Goal: Information Seeking & Learning: Learn about a topic

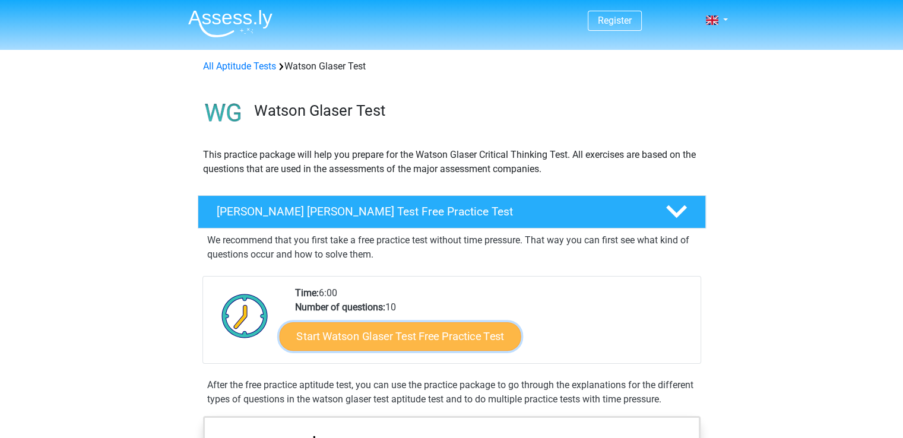
click at [418, 336] on link "Start Watson Glaser Test Free Practice Test" at bounding box center [400, 336] width 242 height 29
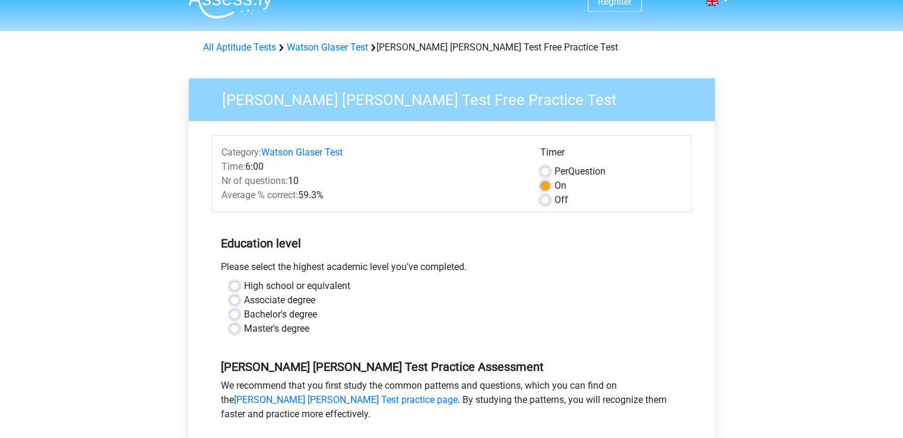
scroll to position [33, 0]
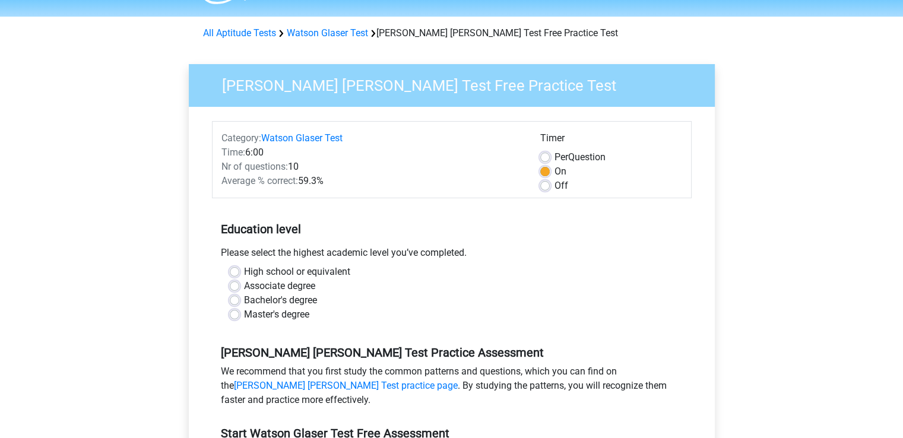
click at [244, 288] on label "Associate degree" at bounding box center [279, 286] width 71 height 14
click at [236, 288] on input "Associate degree" at bounding box center [235, 285] width 10 height 12
radio input "true"
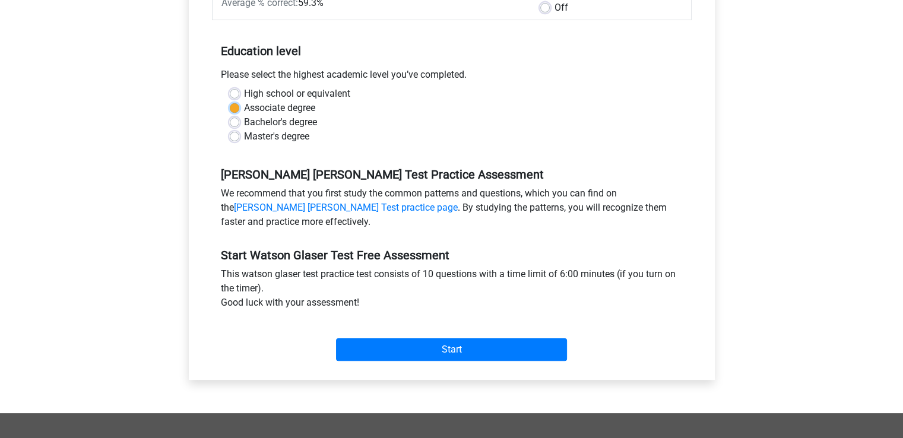
scroll to position [232, 0]
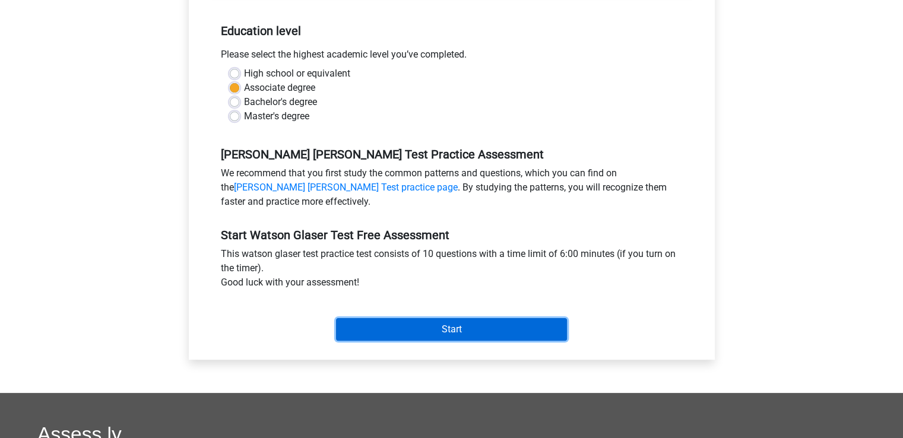
click at [494, 329] on input "Start" at bounding box center [451, 329] width 231 height 23
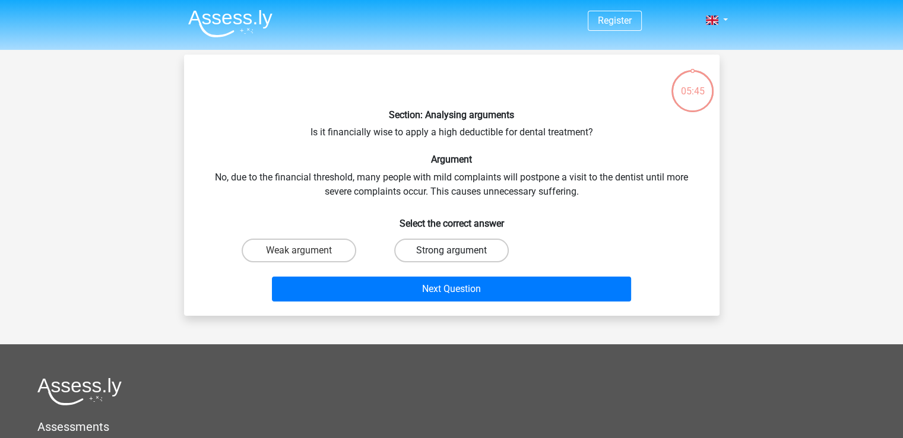
click at [426, 251] on label "Strong argument" at bounding box center [451, 251] width 115 height 24
click at [451, 251] on input "Strong argument" at bounding box center [455, 255] width 8 height 8
radio input "true"
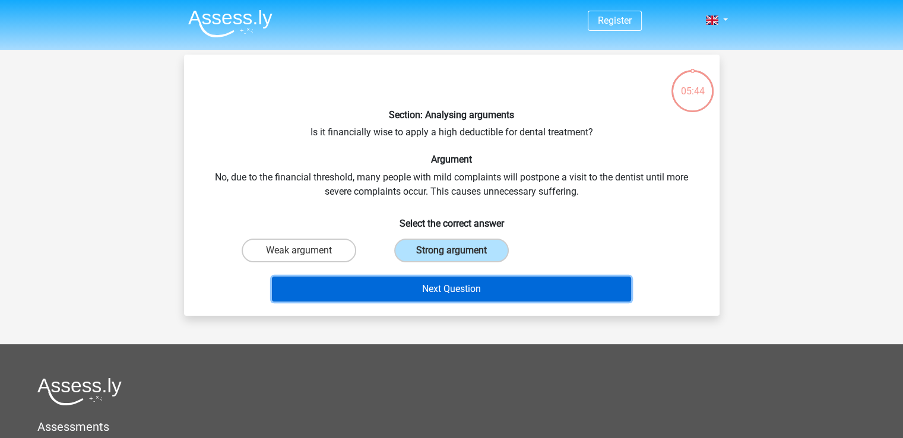
click at [476, 291] on button "Next Question" at bounding box center [451, 289] width 359 height 25
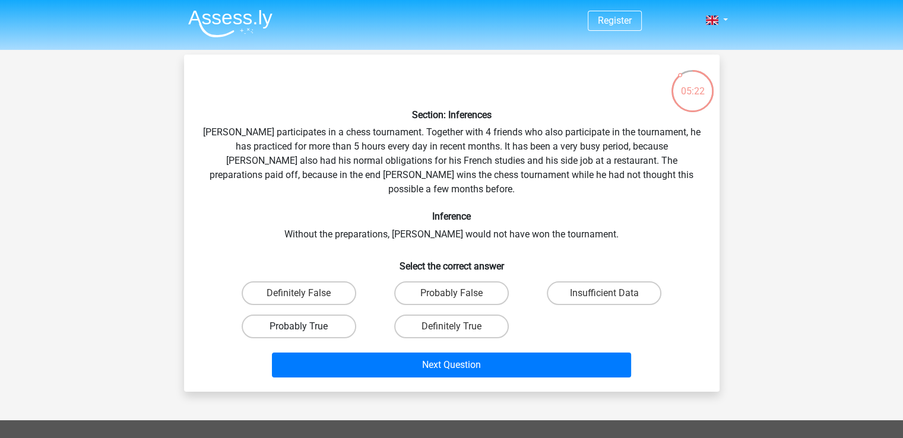
click at [331, 315] on label "Probably True" at bounding box center [299, 327] width 115 height 24
click at [306, 327] on input "Probably True" at bounding box center [303, 331] width 8 height 8
radio input "true"
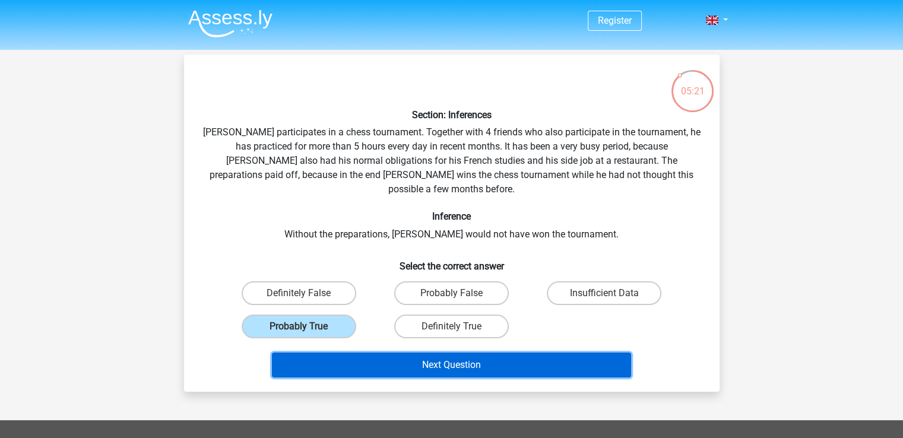
click at [347, 353] on button "Next Question" at bounding box center [451, 365] width 359 height 25
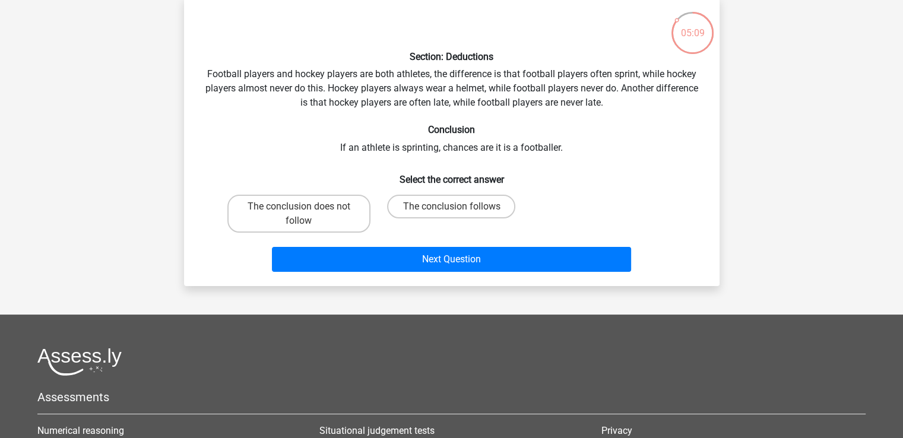
scroll to position [59, 0]
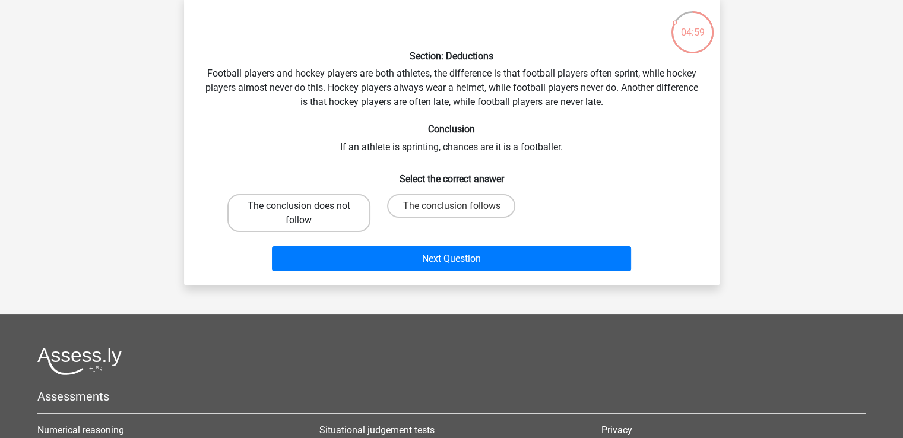
click at [324, 210] on label "The conclusion does not follow" at bounding box center [298, 213] width 143 height 38
click at [306, 210] on input "The conclusion does not follow" at bounding box center [303, 210] width 8 height 8
radio input "true"
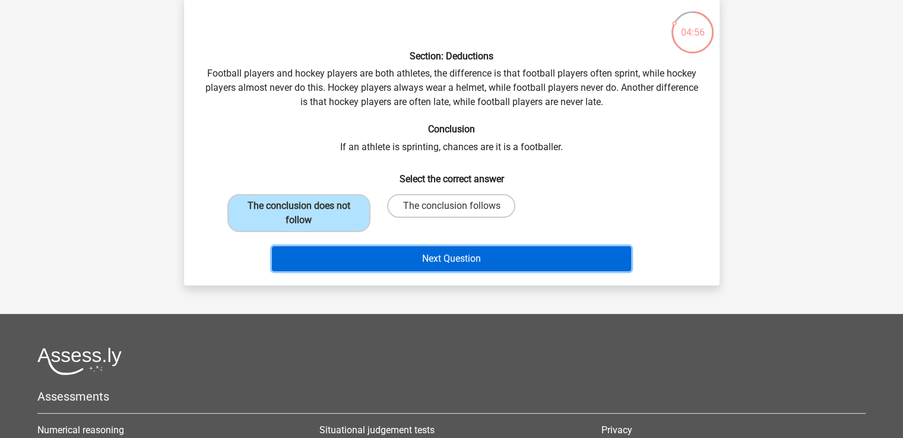
click at [377, 257] on button "Next Question" at bounding box center [451, 258] width 359 height 25
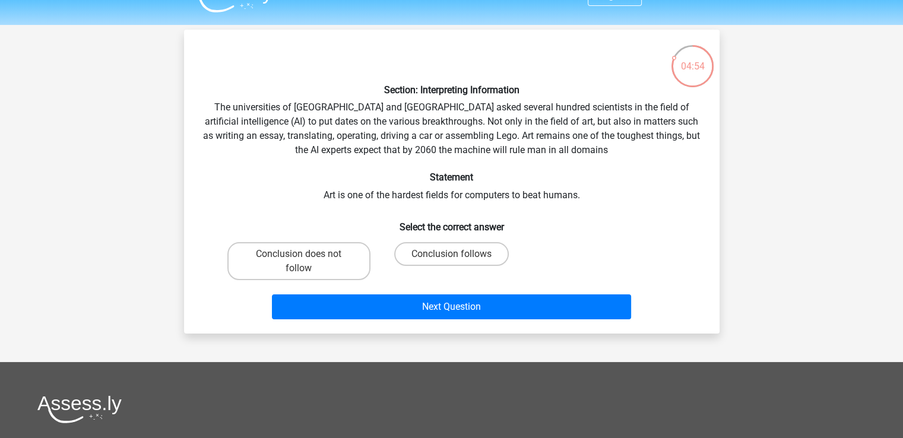
scroll to position [21, 0]
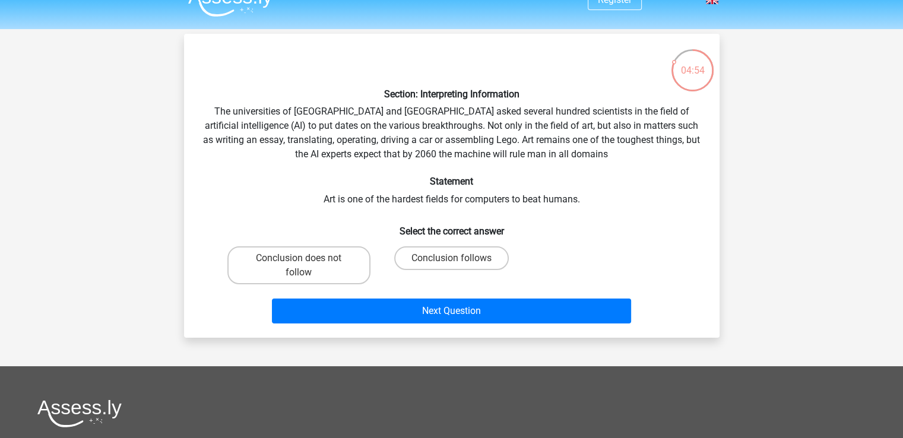
click at [375, 140] on div "Section: Interpreting Information The universities of Oxford and Yale asked sev…" at bounding box center [452, 185] width 526 height 285
click at [451, 254] on label "Conclusion follows" at bounding box center [451, 258] width 115 height 24
click at [451, 258] on input "Conclusion follows" at bounding box center [455, 262] width 8 height 8
radio input "true"
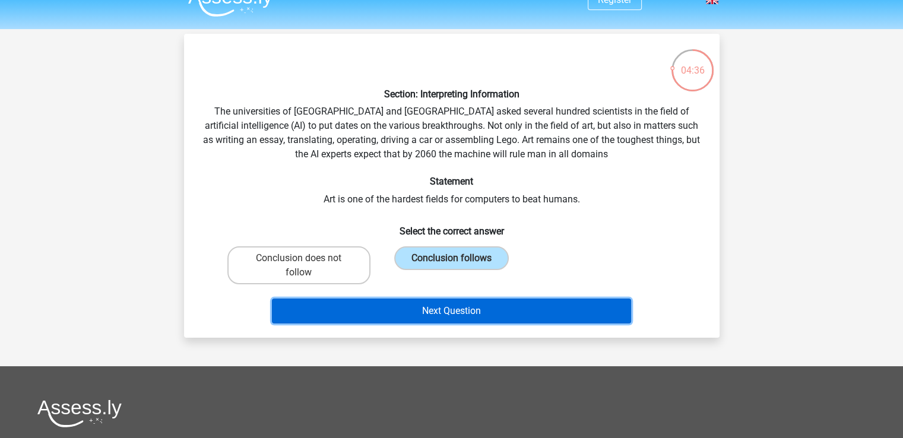
click at [458, 306] on button "Next Question" at bounding box center [451, 311] width 359 height 25
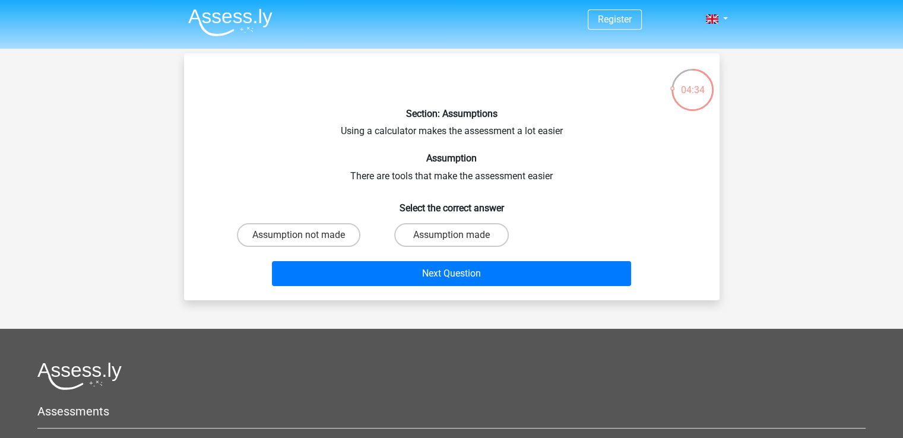
scroll to position [0, 0]
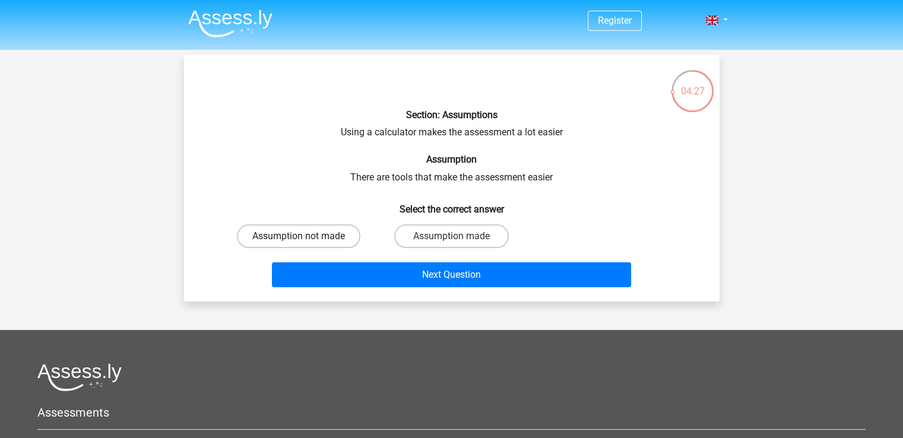
click at [332, 231] on label "Assumption not made" at bounding box center [299, 236] width 124 height 24
click at [306, 236] on input "Assumption not made" at bounding box center [303, 240] width 8 height 8
radio input "true"
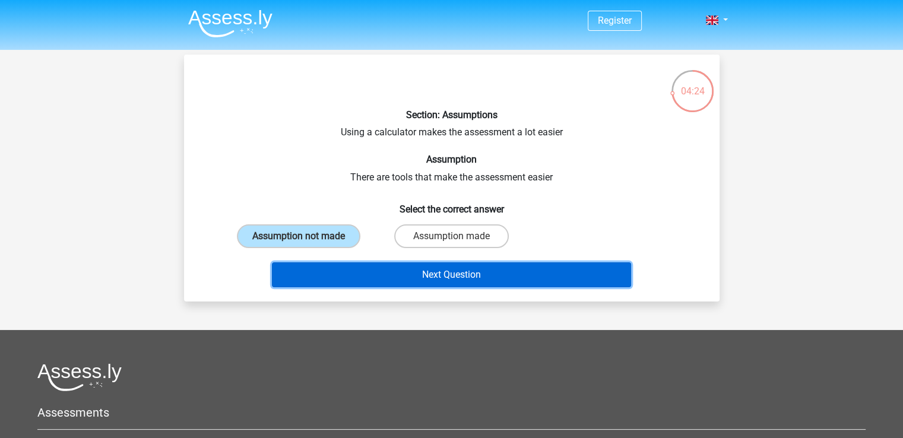
click at [374, 274] on button "Next Question" at bounding box center [451, 275] width 359 height 25
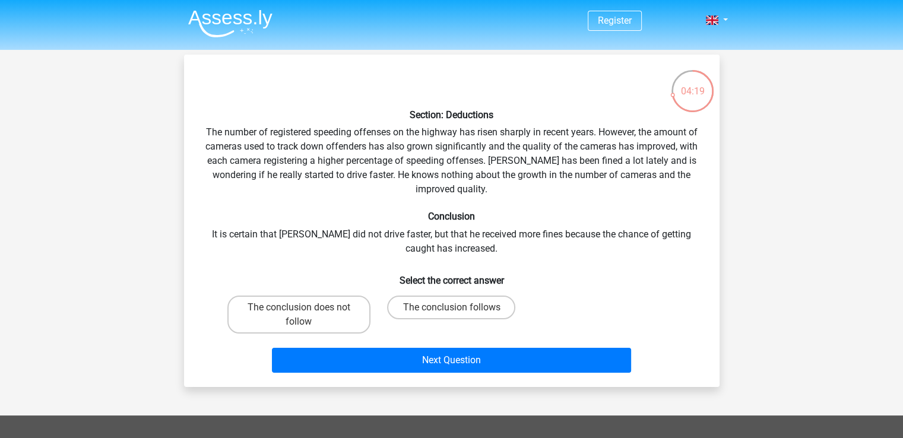
click at [423, 168] on div "Section: Deductions The number of registered speeding offenses on the highway h…" at bounding box center [452, 221] width 526 height 314
click at [344, 183] on div "Section: Deductions The number of registered speeding offenses on the highway h…" at bounding box center [452, 221] width 526 height 314
click at [335, 309] on label "The conclusion does not follow" at bounding box center [298, 315] width 143 height 38
click at [306, 309] on input "The conclusion does not follow" at bounding box center [303, 312] width 8 height 8
radio input "true"
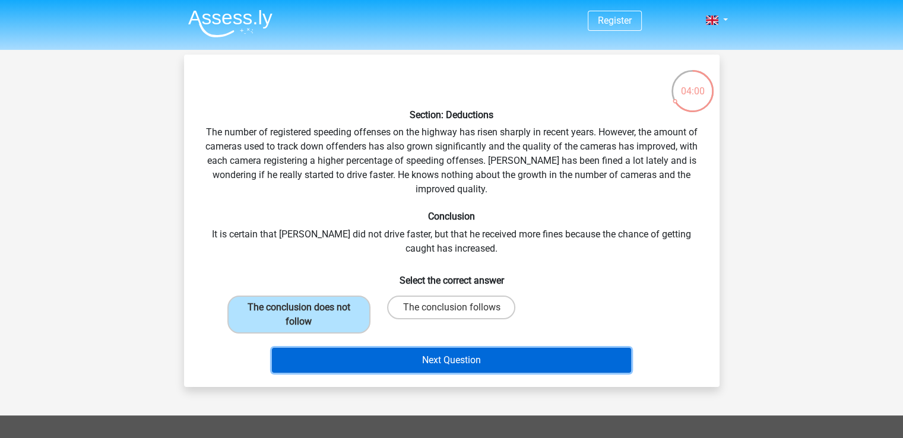
click at [419, 359] on button "Next Question" at bounding box center [451, 360] width 359 height 25
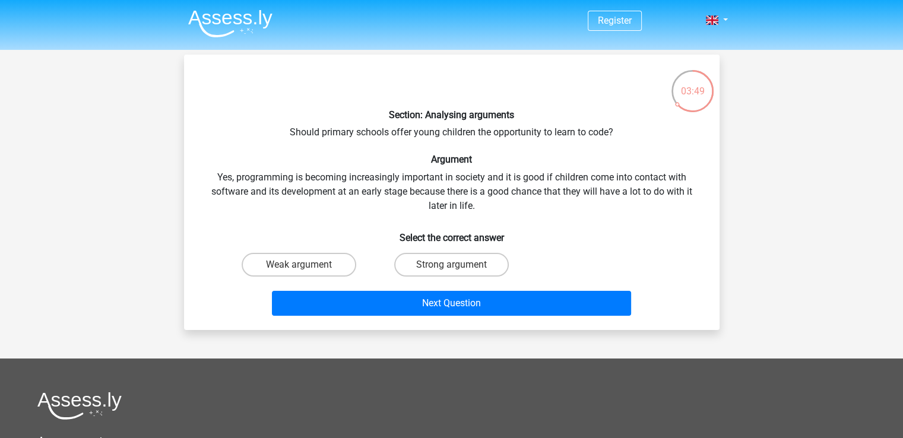
click at [458, 272] on input "Strong argument" at bounding box center [455, 269] width 8 height 8
radio input "true"
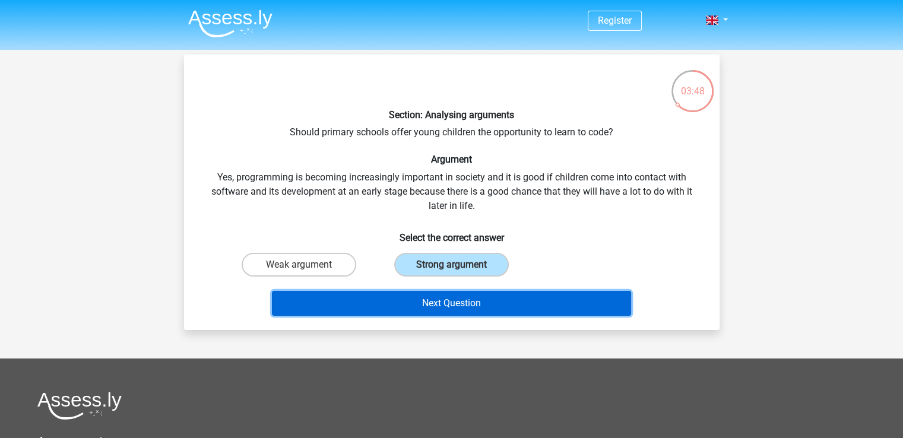
click at [454, 293] on button "Next Question" at bounding box center [451, 303] width 359 height 25
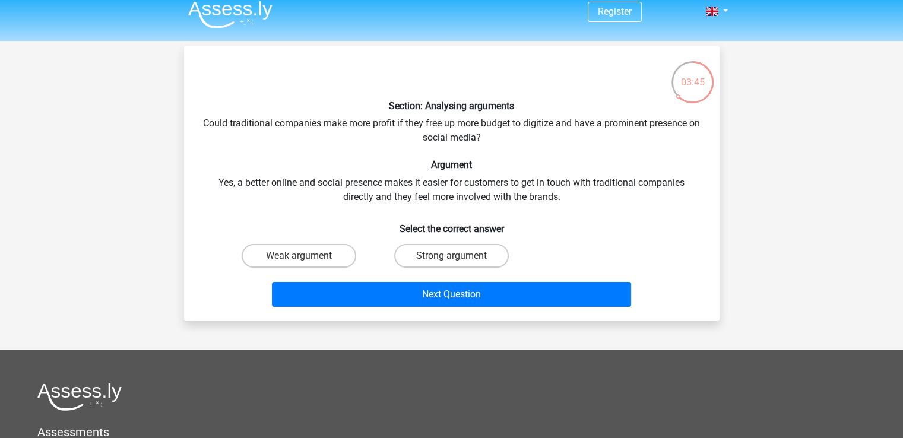
scroll to position [3, 0]
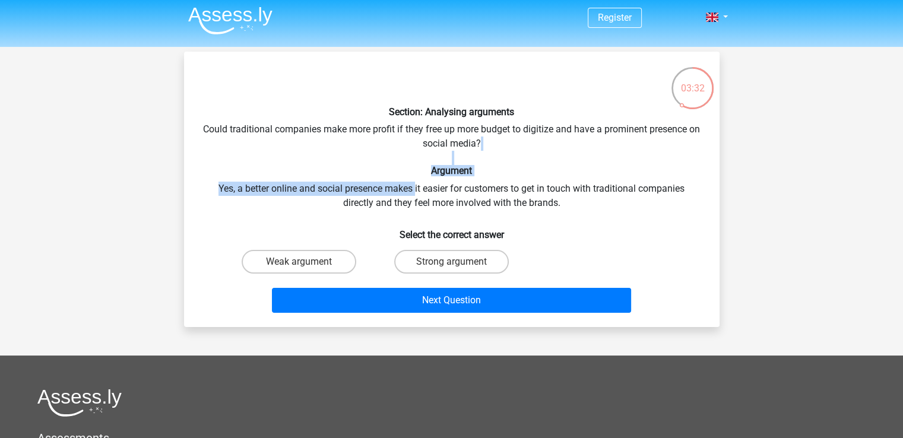
drag, startPoint x: 401, startPoint y: 162, endPoint x: 416, endPoint y: 181, distance: 24.6
click at [416, 181] on div "Section: Analysing arguments Could traditional companies make more profit if th…" at bounding box center [452, 189] width 526 height 257
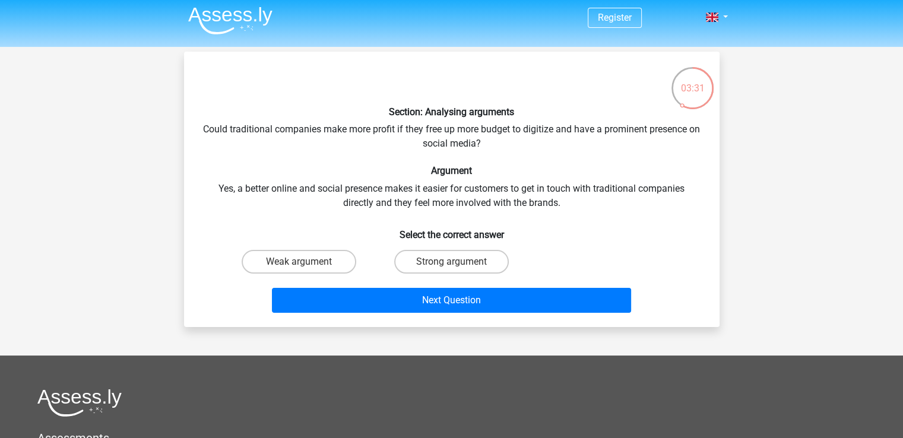
click at [480, 194] on div "Section: Analysing arguments Could traditional companies make more profit if th…" at bounding box center [452, 189] width 526 height 257
click at [468, 255] on label "Strong argument" at bounding box center [451, 262] width 115 height 24
click at [459, 262] on input "Strong argument" at bounding box center [455, 266] width 8 height 8
radio input "true"
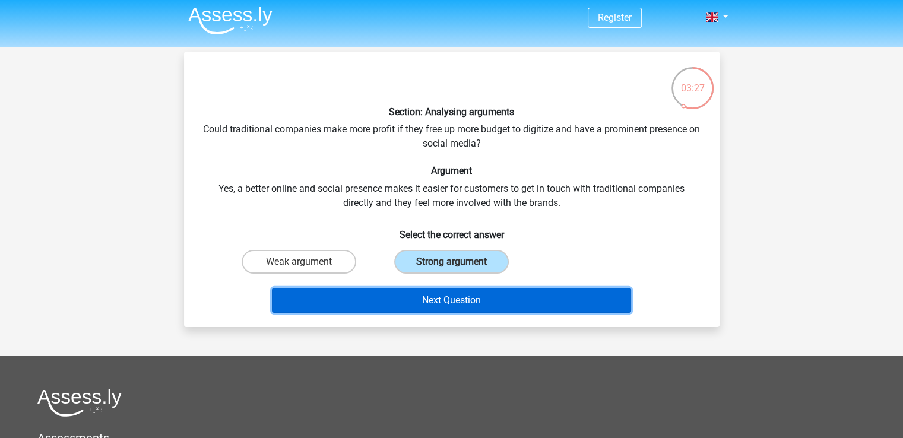
click at [473, 301] on button "Next Question" at bounding box center [451, 300] width 359 height 25
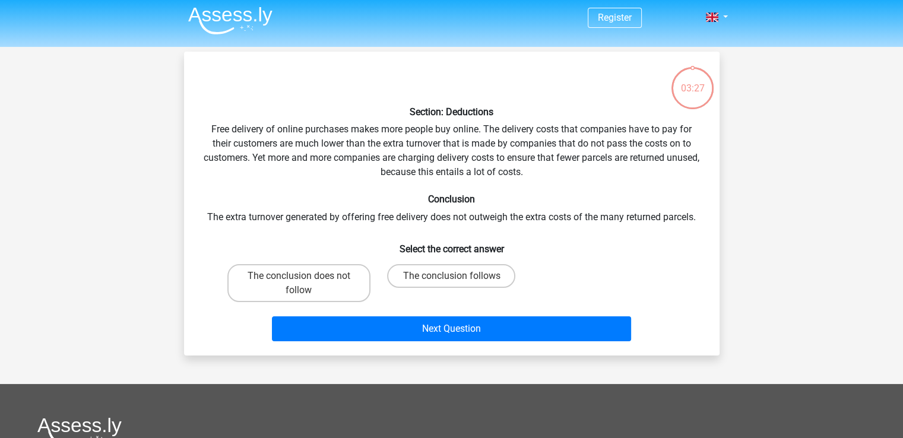
scroll to position [55, 0]
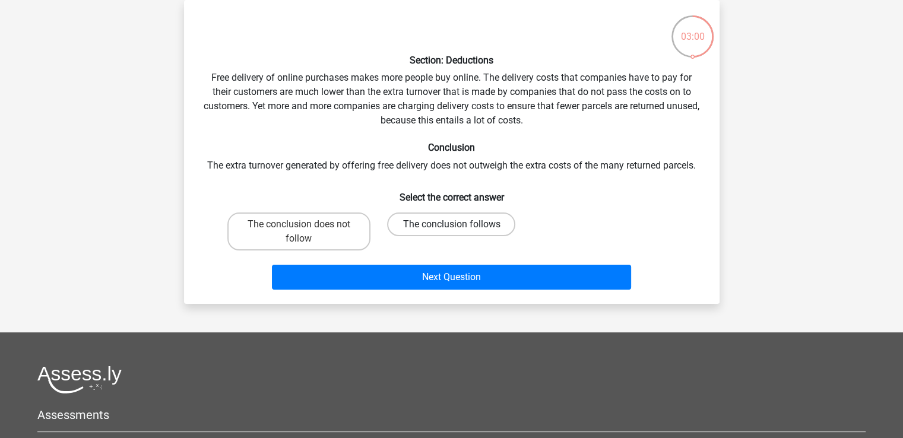
click at [439, 227] on label "The conclusion follows" at bounding box center [451, 225] width 128 height 24
click at [451, 227] on input "The conclusion follows" at bounding box center [455, 228] width 8 height 8
radio input "true"
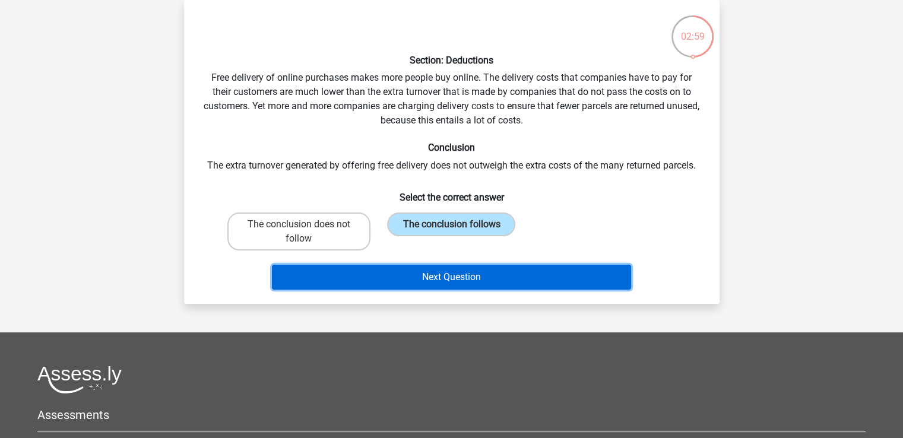
click at [451, 277] on button "Next Question" at bounding box center [451, 277] width 359 height 25
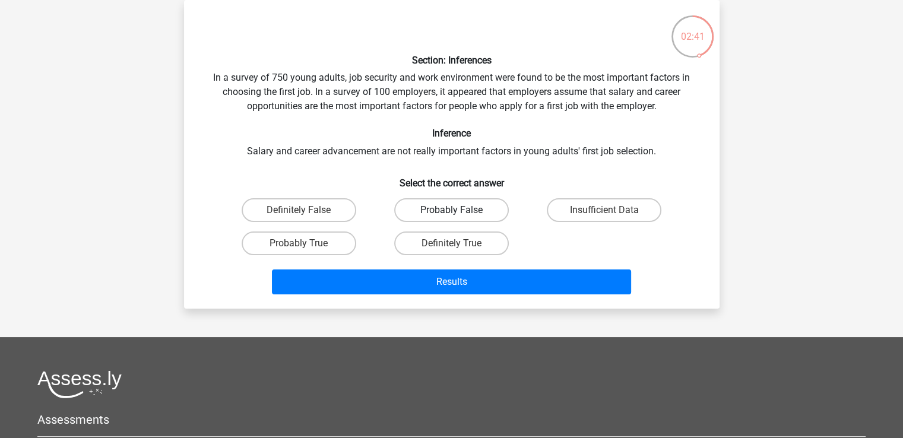
click at [439, 207] on label "Probably False" at bounding box center [451, 210] width 115 height 24
click at [451, 210] on input "Probably False" at bounding box center [455, 214] width 8 height 8
radio input "true"
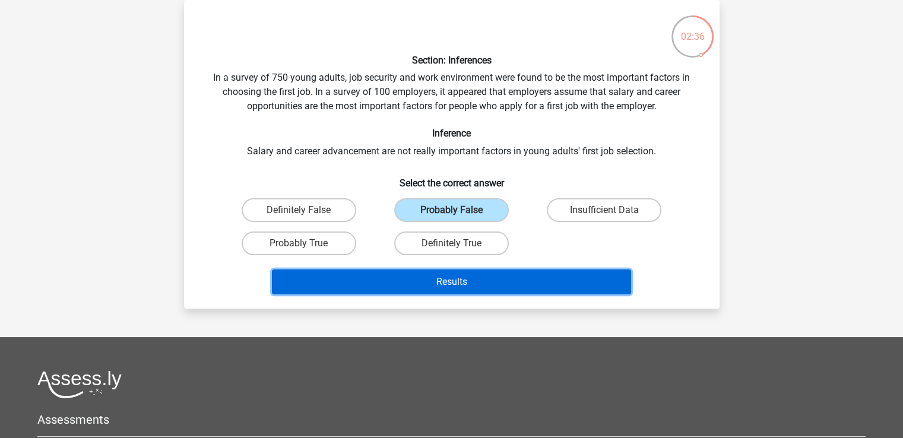
click at [400, 282] on button "Results" at bounding box center [451, 282] width 359 height 25
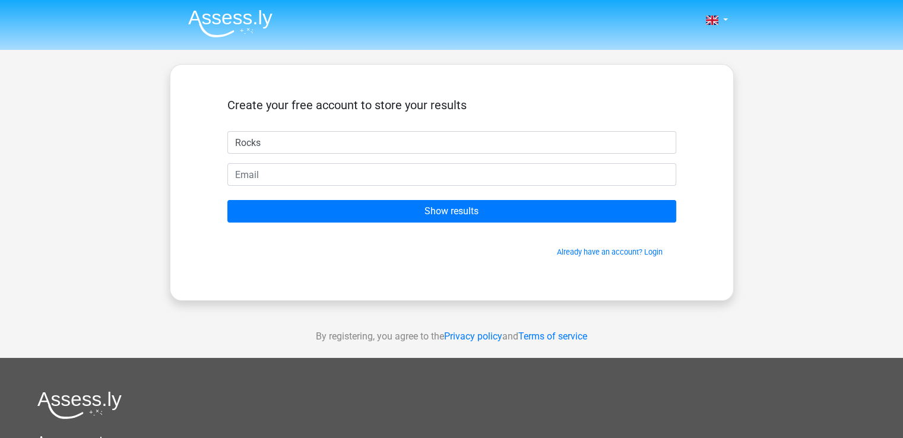
type input "Rocks"
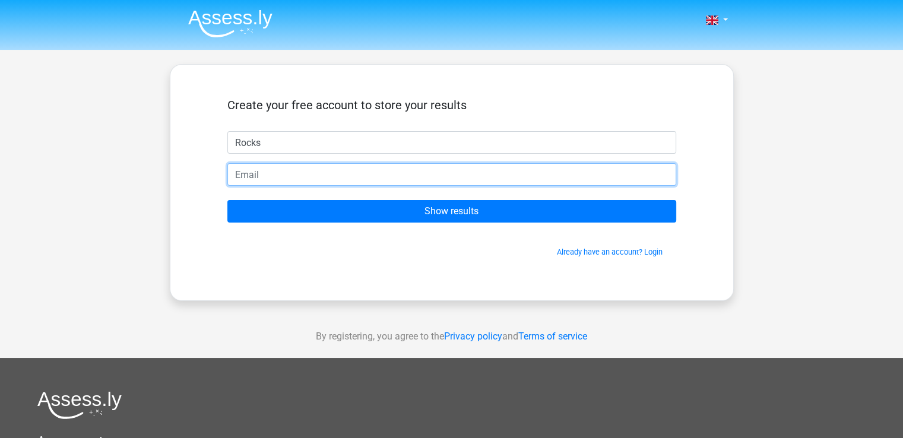
click at [329, 184] on input "email" at bounding box center [451, 174] width 449 height 23
type input "kayleigh.nairnsmith@gmail.com"
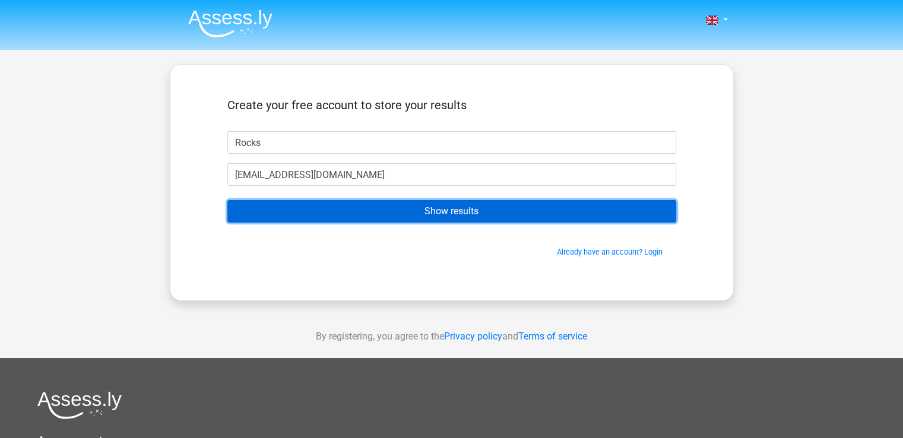
click at [331, 205] on input "Show results" at bounding box center [451, 211] width 449 height 23
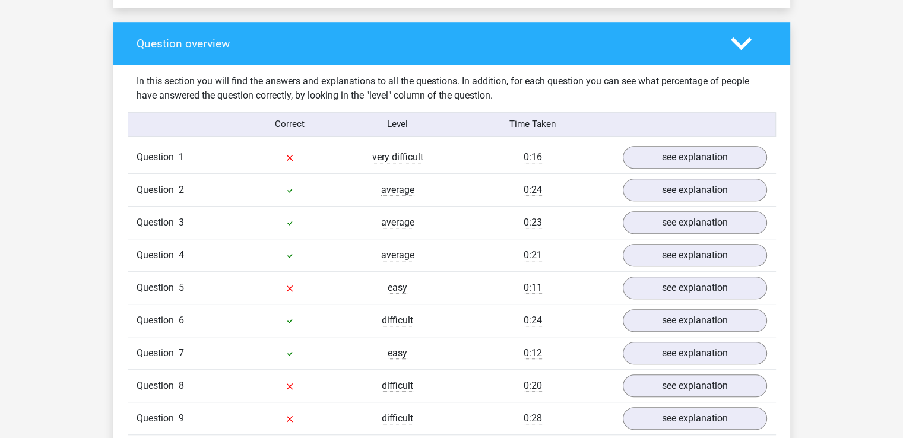
scroll to position [863, 0]
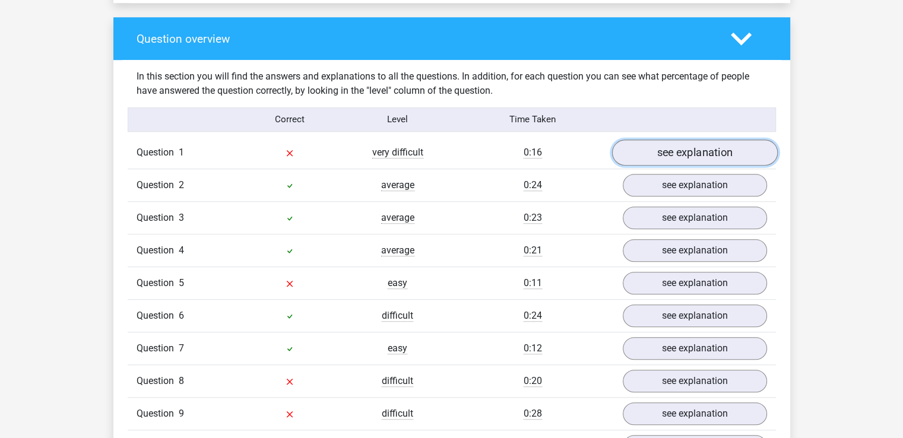
click at [646, 146] on link "see explanation" at bounding box center [695, 153] width 166 height 26
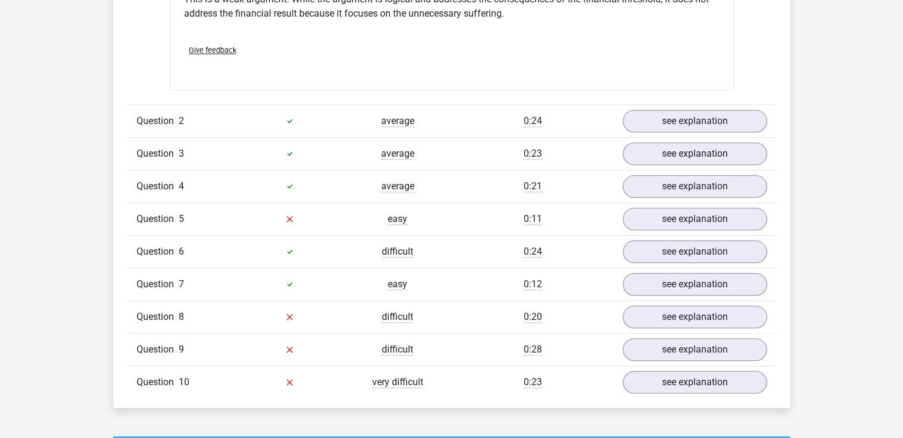
scroll to position [1253, 0]
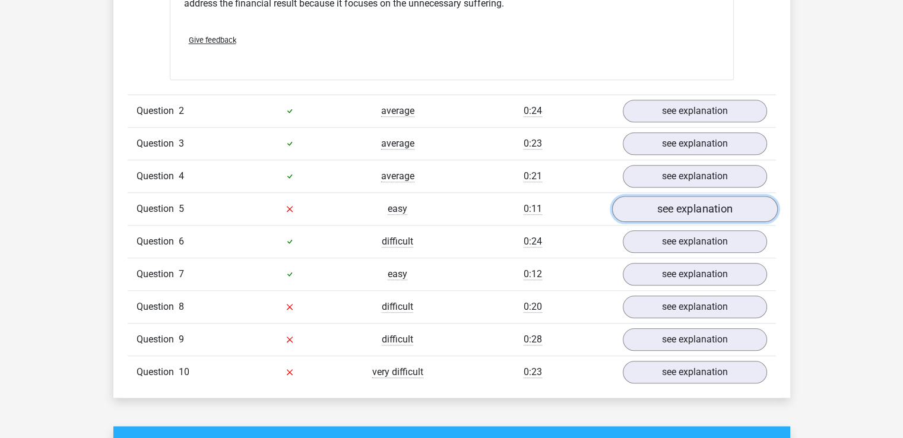
click at [652, 198] on link "see explanation" at bounding box center [695, 209] width 166 height 26
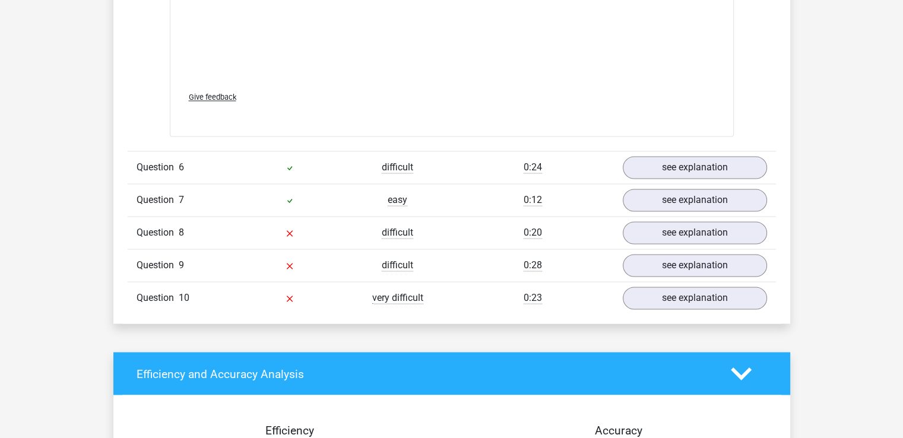
scroll to position [1934, 0]
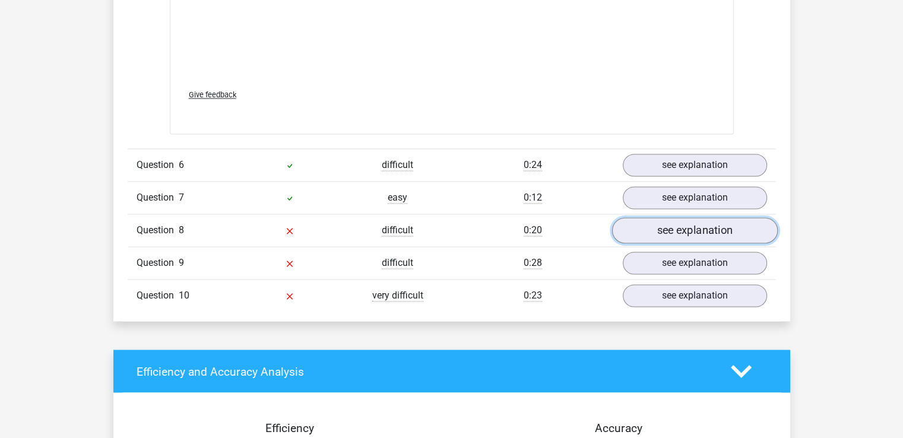
click at [646, 227] on link "see explanation" at bounding box center [695, 230] width 166 height 26
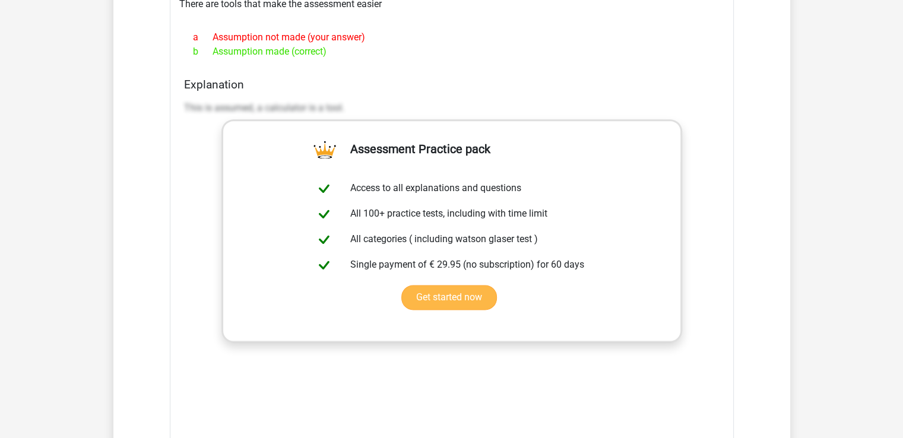
scroll to position [1556, 0]
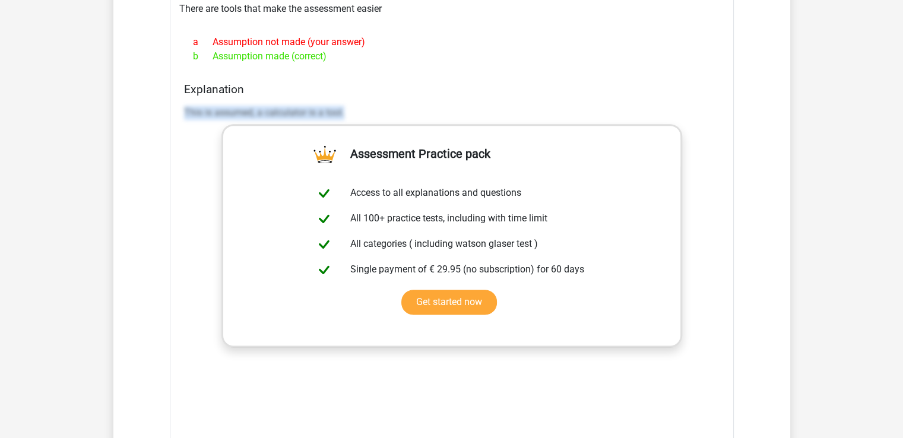
drag, startPoint x: 349, startPoint y: 110, endPoint x: 181, endPoint y: 107, distance: 168.1
click at [181, 107] on div "Explanation This is assumed, a calculator is a tool." at bounding box center [451, 270] width 545 height 375
copy p "This is assumed, a calculator is a tool."
click at [467, 83] on h4 "Explanation" at bounding box center [452, 90] width 536 height 14
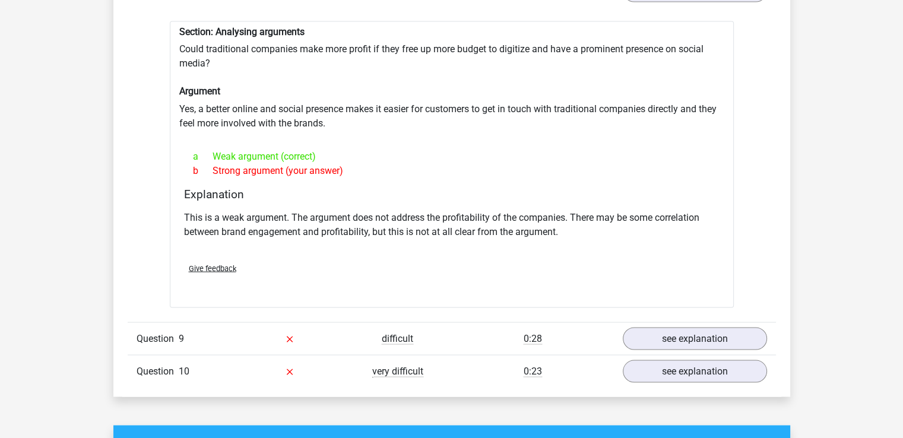
scroll to position [2225, 0]
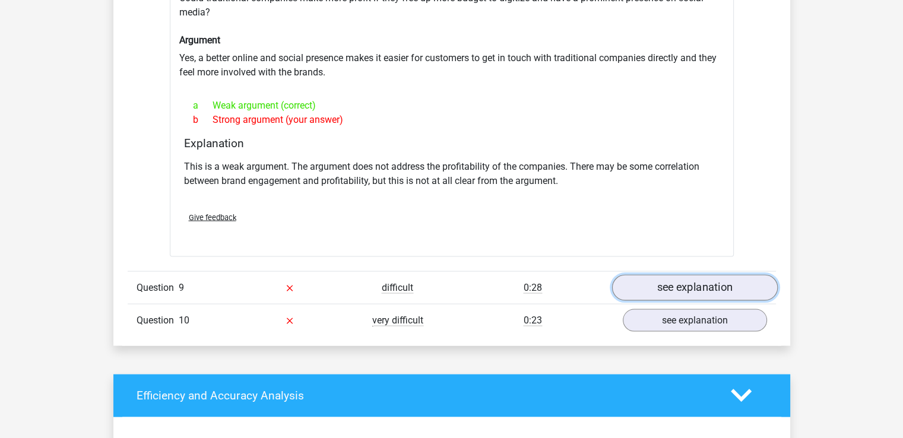
click at [697, 276] on link "see explanation" at bounding box center [695, 287] width 166 height 26
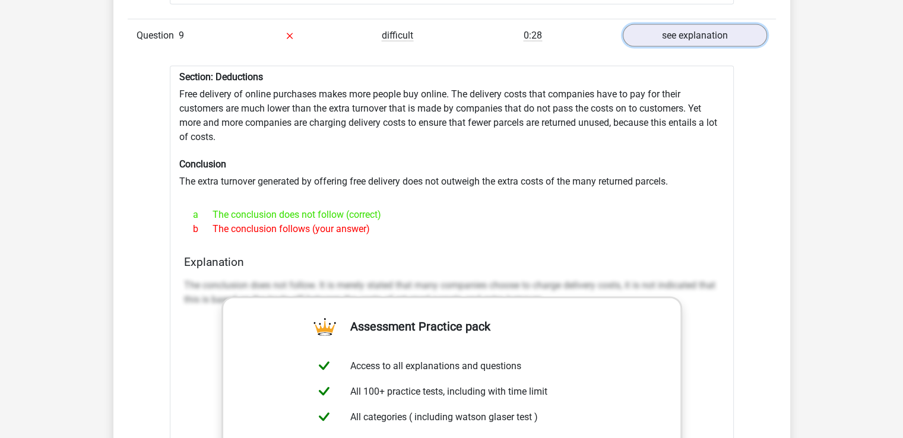
scroll to position [2492, 0]
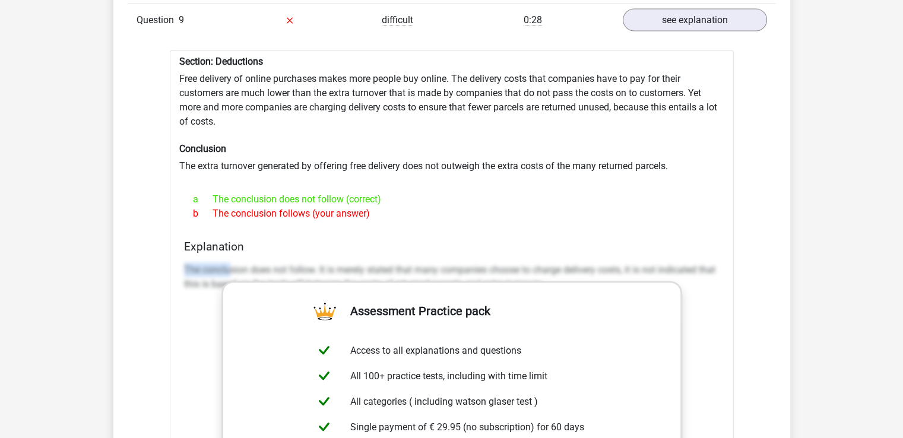
drag, startPoint x: 183, startPoint y: 260, endPoint x: 242, endPoint y: 274, distance: 60.9
click at [242, 274] on p "The conclusion does not follow. It is merely stated that many companies choose …" at bounding box center [452, 277] width 536 height 29
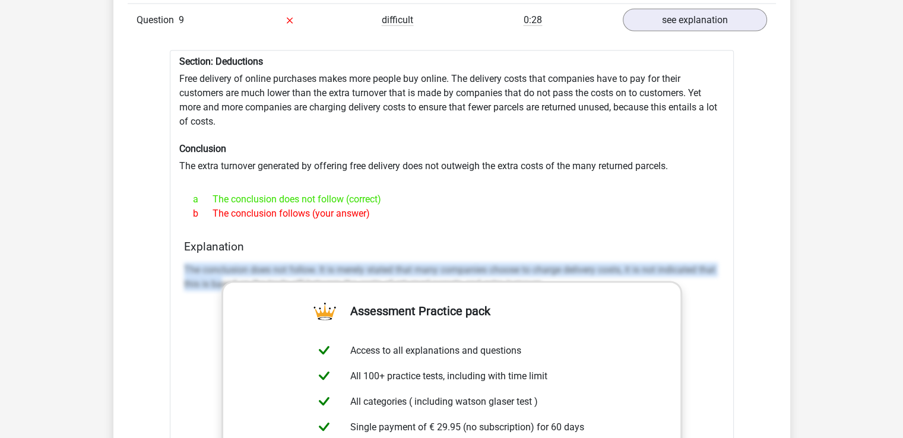
click at [242, 274] on p "The conclusion does not follow. It is merely stated that many companies choose …" at bounding box center [452, 277] width 536 height 29
drag, startPoint x: 242, startPoint y: 274, endPoint x: 672, endPoint y: 312, distance: 431.7
click at [672, 312] on div "Section: Deductions Free delivery of online purchases makes more people buy onl…" at bounding box center [452, 359] width 564 height 619
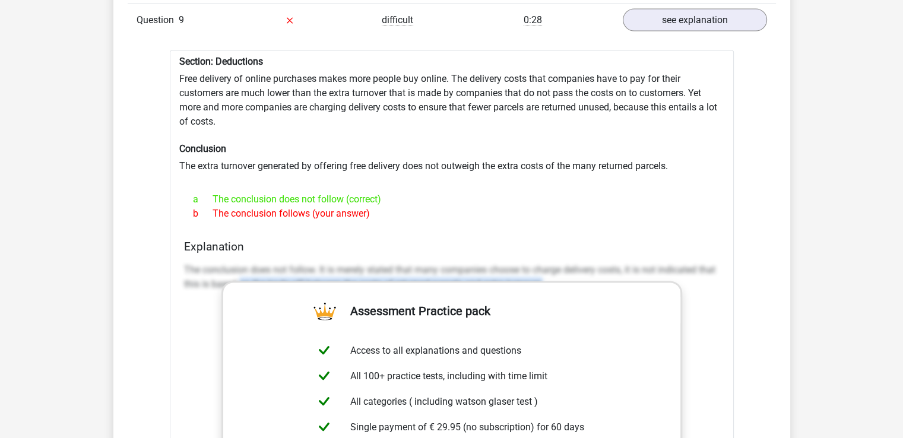
drag, startPoint x: 259, startPoint y: 276, endPoint x: 610, endPoint y: 274, distance: 351.0
click at [610, 274] on p "The conclusion does not follow. It is merely stated that many companies choose …" at bounding box center [452, 277] width 536 height 29
copy p "on the trade-off between the costs of returned parcels and extra turnover."
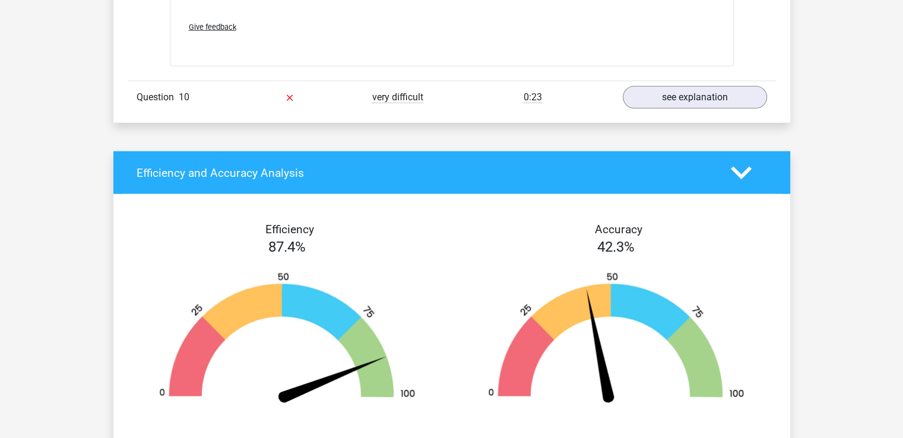
scroll to position [3111, 0]
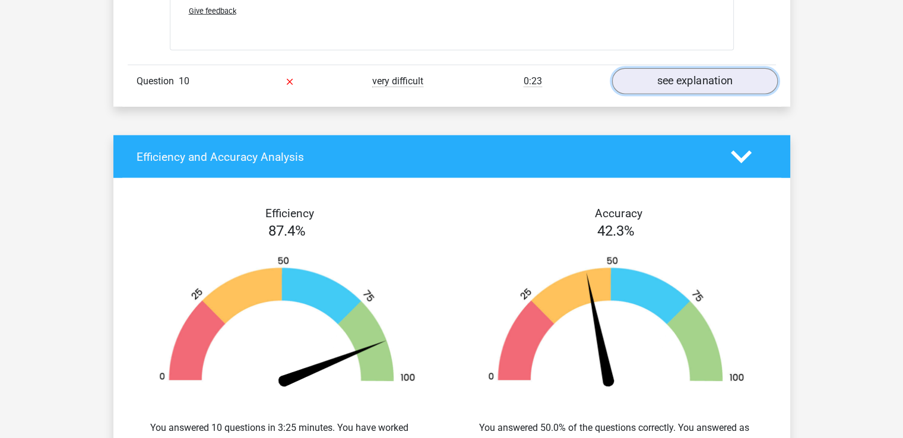
click at [657, 73] on link "see explanation" at bounding box center [695, 82] width 166 height 26
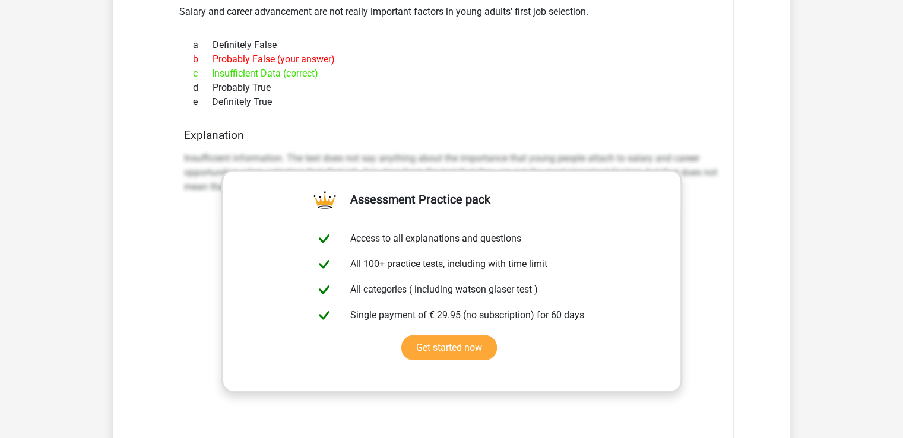
scroll to position [3354, 0]
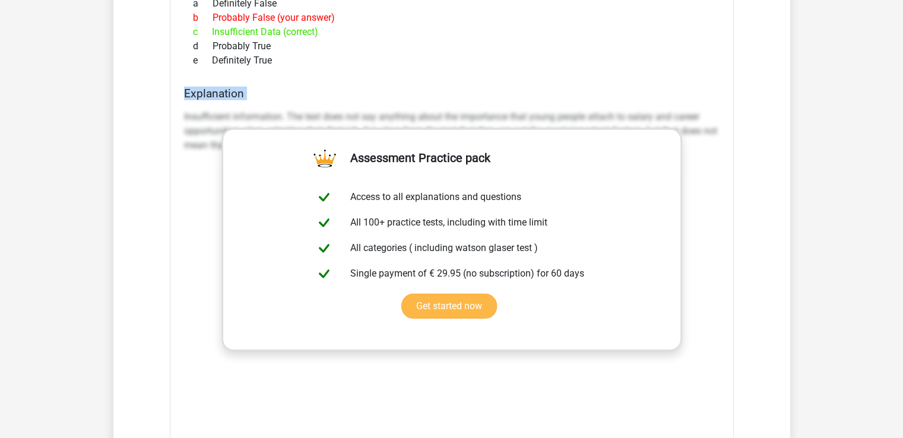
drag, startPoint x: 183, startPoint y: 112, endPoint x: 381, endPoint y: 150, distance: 202.1
click at [381, 150] on div "Section: Inferences In a survey of 750 young adults, job security and work envi…" at bounding box center [452, 192] width 564 height 648
click at [187, 105] on div "Insufficient information. The text does not say anything about the importance t…" at bounding box center [452, 136] width 536 height 62
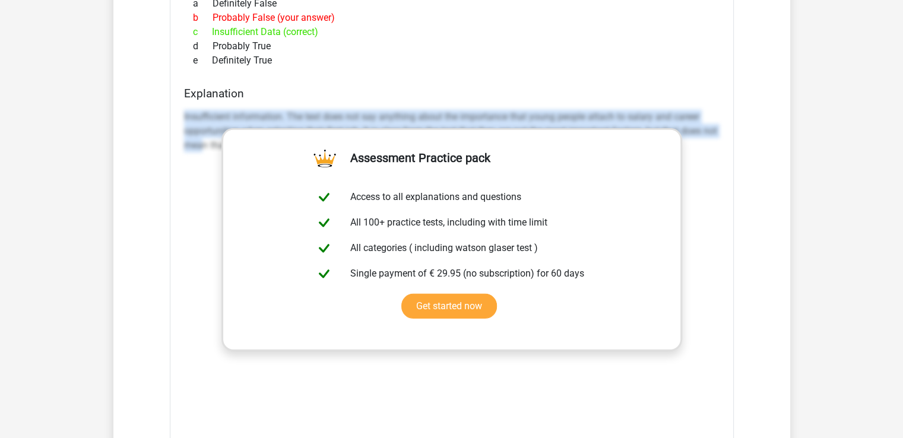
drag, startPoint x: 184, startPoint y: 113, endPoint x: 217, endPoint y: 148, distance: 48.3
click at [217, 148] on div "Insufficient information. The text does not say anything about the importance t…" at bounding box center [452, 136] width 536 height 62
copy p "Insufficient information. The text does not say anything about the importance t…"
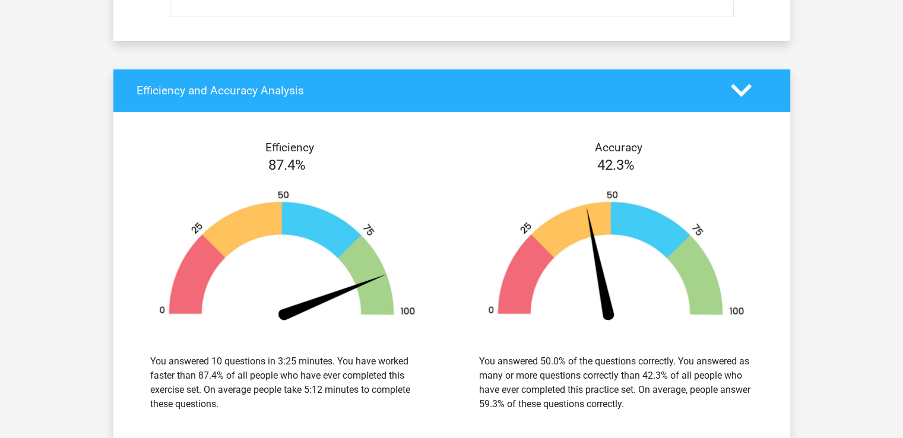
scroll to position [3851, 0]
